Goal: Register for event/course

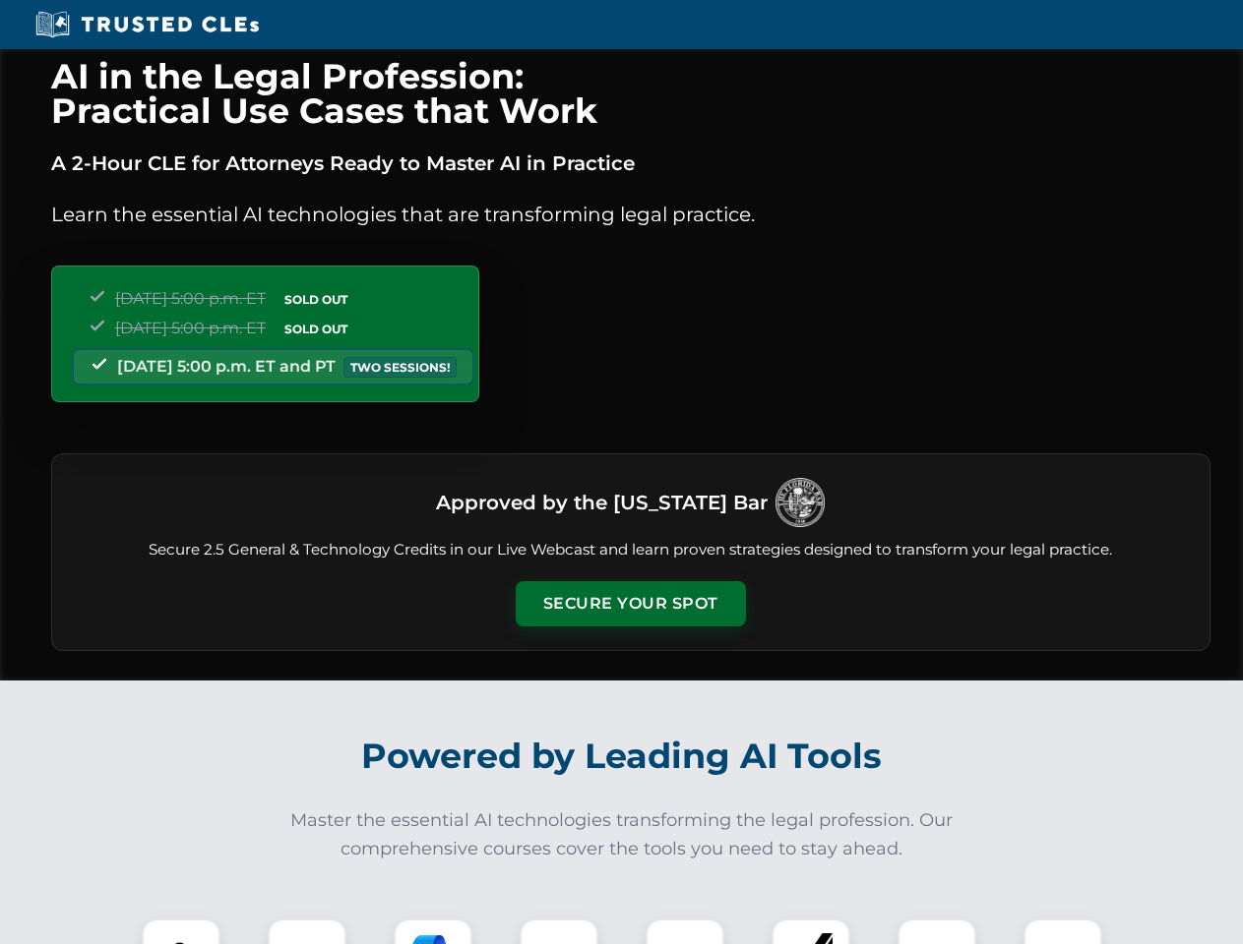
click at [630, 604] on button "Secure Your Spot" at bounding box center [631, 603] width 230 height 45
click at [181, 932] on img at bounding box center [180, 958] width 57 height 57
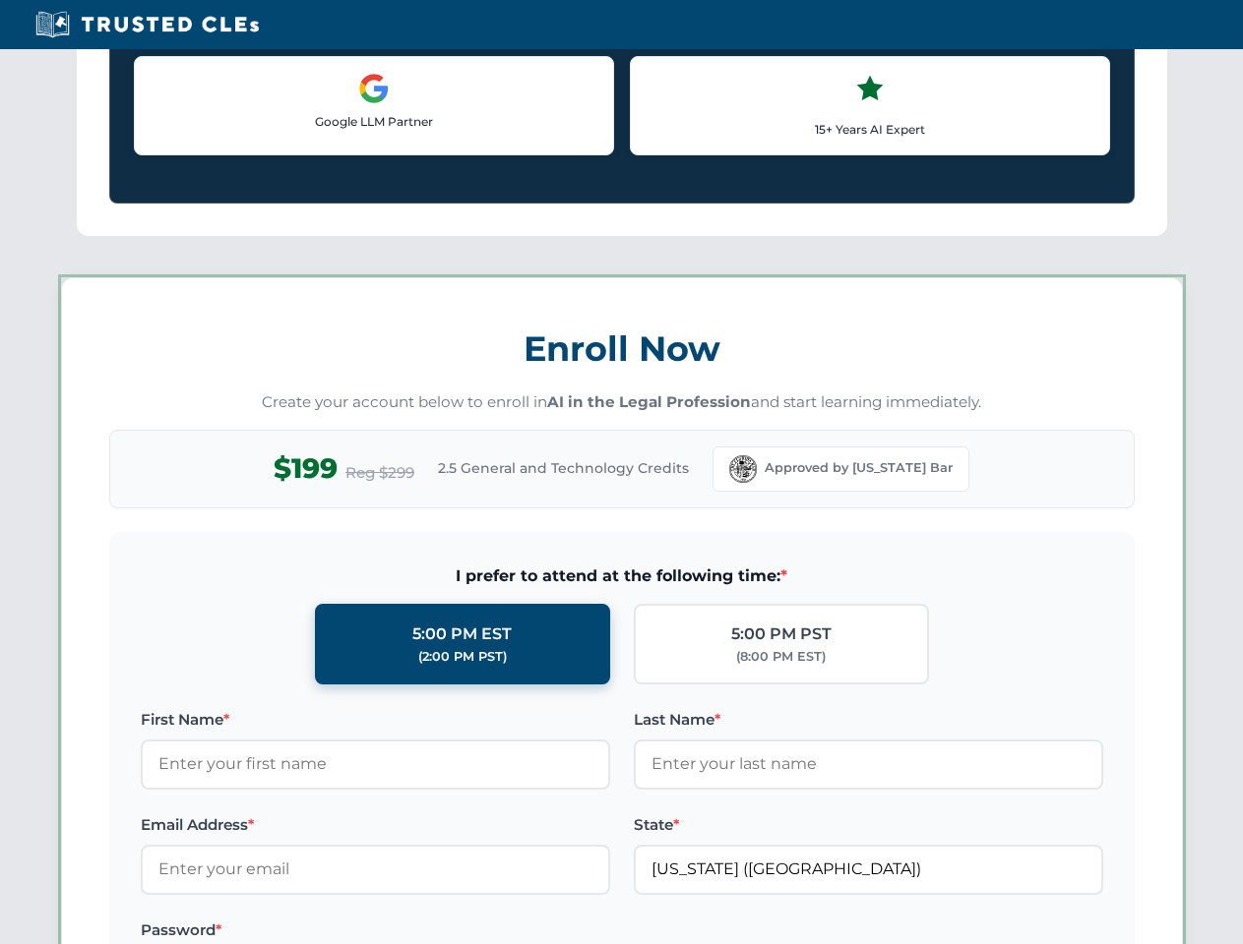
click at [433, 932] on label "Password *" at bounding box center [375, 931] width 469 height 24
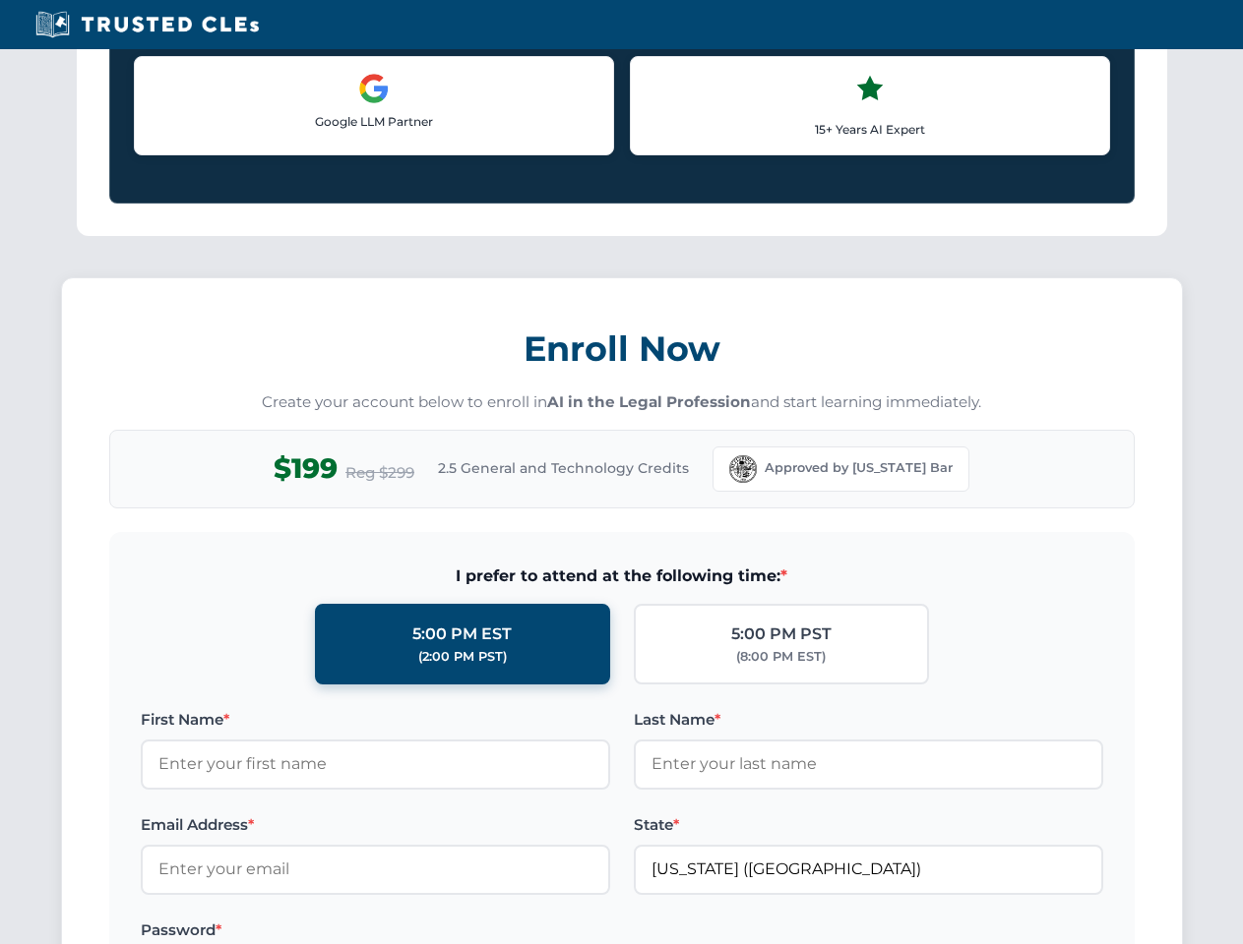
scroll to position [1931, 0]
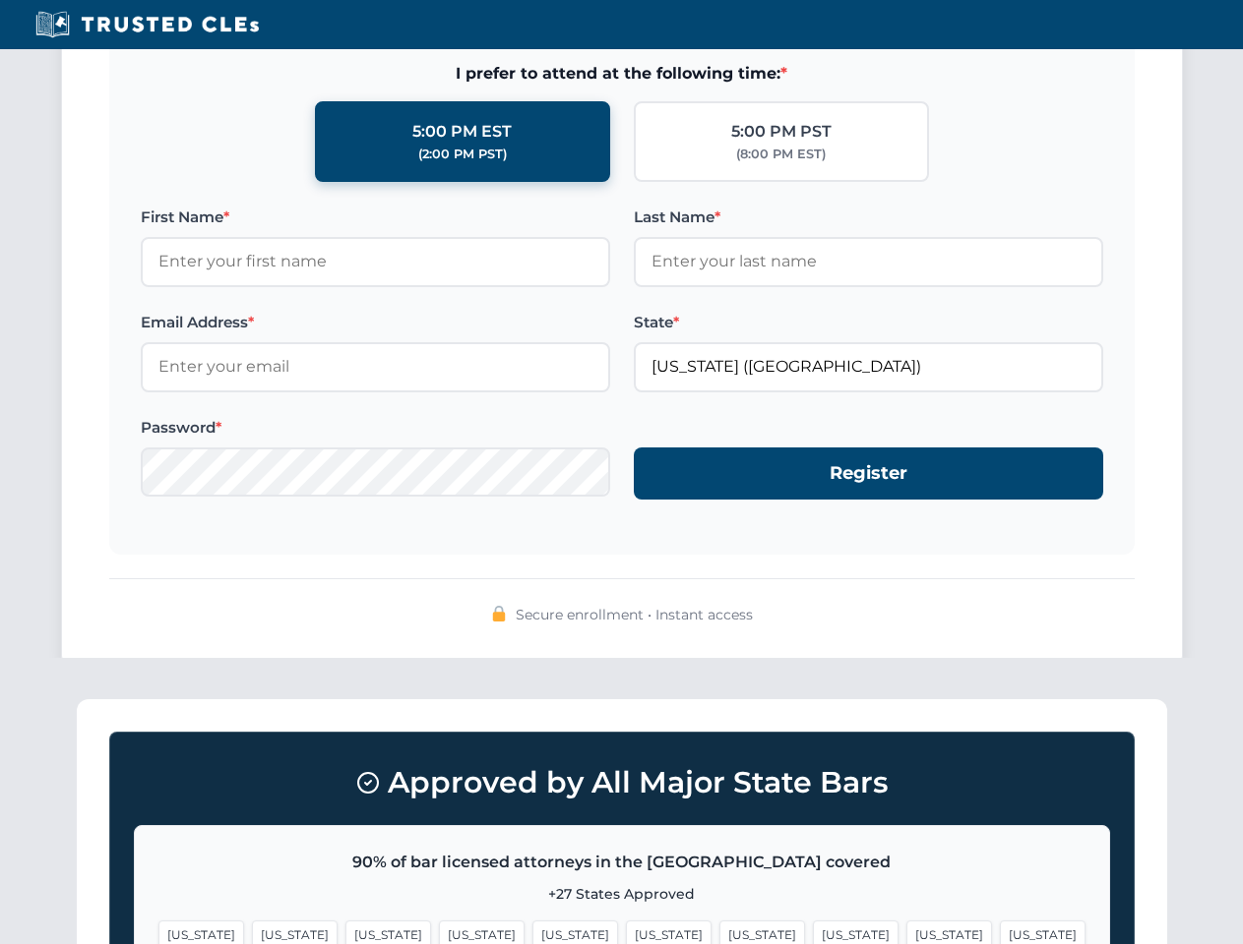
click at [906, 932] on span "[US_STATE]" at bounding box center [949, 935] width 86 height 29
